Goal: Complete application form

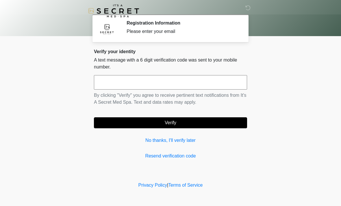
click at [156, 140] on link "No thanks, I'll verify later" at bounding box center [170, 140] width 153 height 7
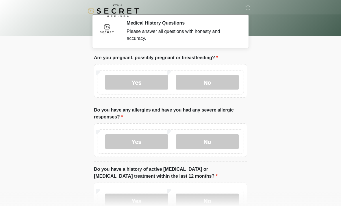
click at [228, 86] on label "No" at bounding box center [207, 82] width 63 height 14
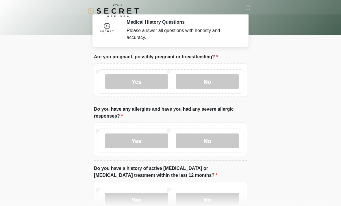
click at [221, 143] on label "No" at bounding box center [207, 141] width 63 height 14
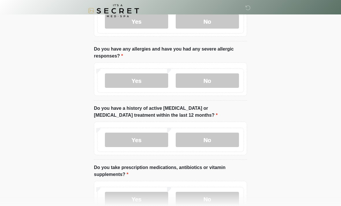
scroll to position [61, 0]
click at [227, 138] on label "No" at bounding box center [207, 140] width 63 height 14
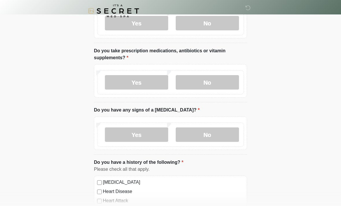
scroll to position [178, 0]
click at [227, 82] on label "No" at bounding box center [207, 82] width 63 height 14
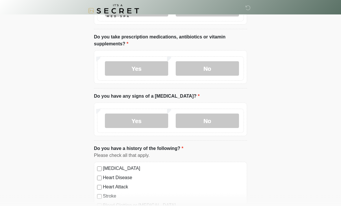
click at [226, 121] on label "No" at bounding box center [207, 121] width 63 height 14
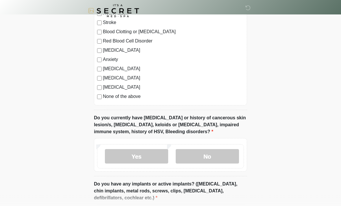
scroll to position [380, 0]
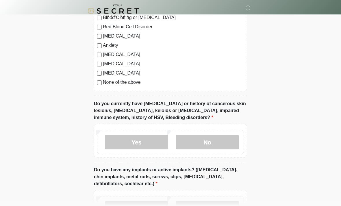
click at [219, 144] on label "No" at bounding box center [207, 142] width 63 height 14
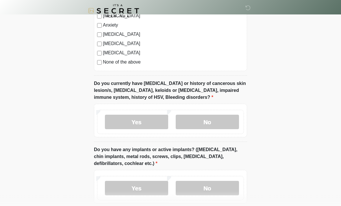
scroll to position [429, 0]
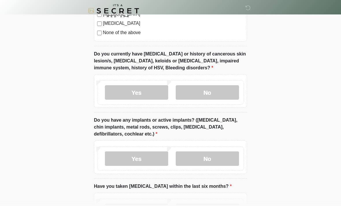
click at [213, 159] on label "No" at bounding box center [207, 159] width 63 height 14
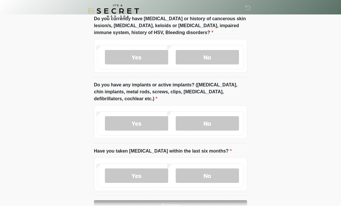
scroll to position [464, 0]
click at [199, 176] on label "No" at bounding box center [207, 176] width 63 height 14
click at [218, 203] on button "Continue" at bounding box center [170, 205] width 153 height 11
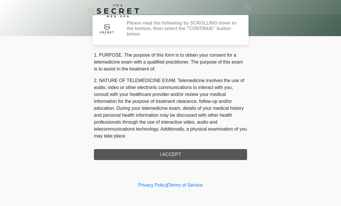
scroll to position [0, 0]
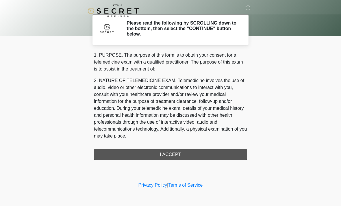
click at [228, 154] on div "1. PURPOSE. The purpose of this form is to obtain your consent for a telemedici…" at bounding box center [170, 106] width 153 height 108
click at [224, 153] on div "1. PURPOSE. The purpose of this form is to obtain your consent for a telemedici…" at bounding box center [170, 106] width 153 height 108
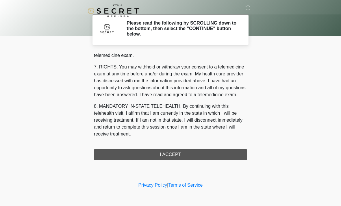
click at [181, 154] on button "I ACCEPT" at bounding box center [170, 154] width 153 height 11
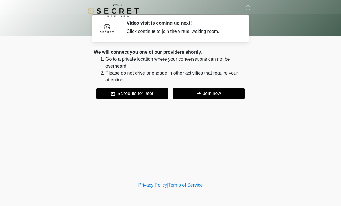
click at [229, 93] on button "Join now" at bounding box center [209, 93] width 72 height 11
